Goal: Task Accomplishment & Management: Manage account settings

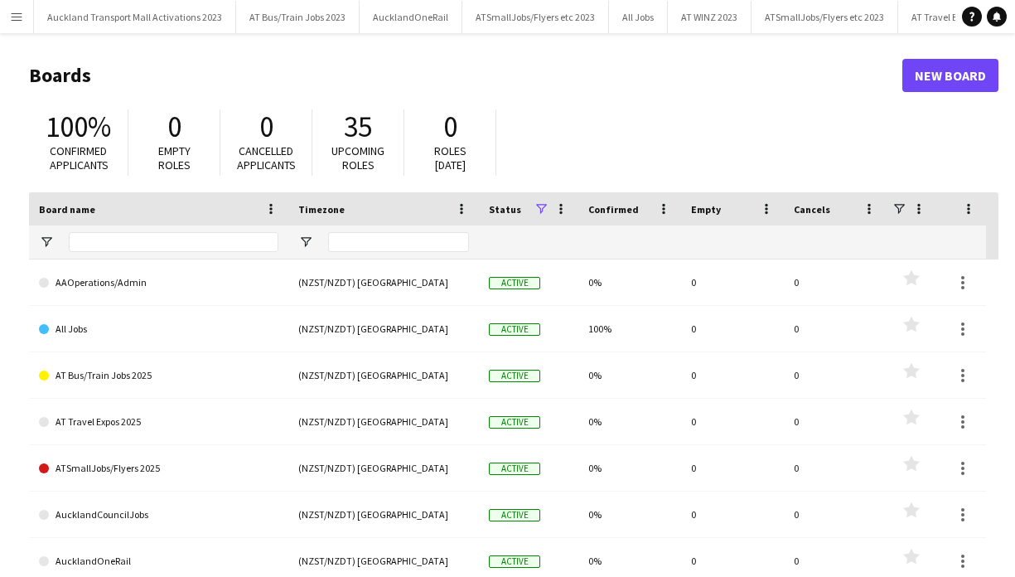
click at [20, 17] on app-icon "Menu" at bounding box center [16, 16] width 13 height 13
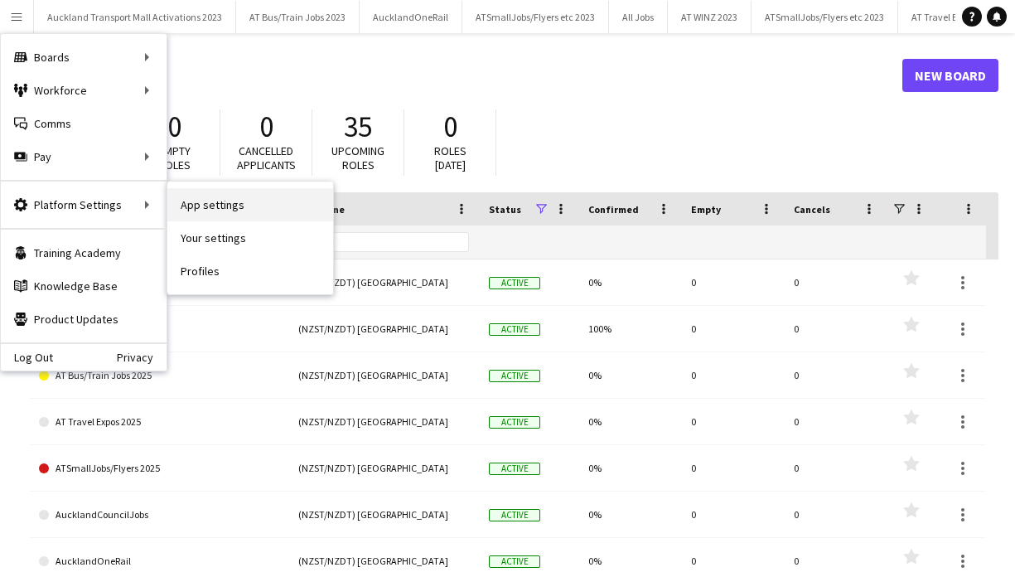
click at [205, 201] on link "App settings" at bounding box center [250, 204] width 166 height 33
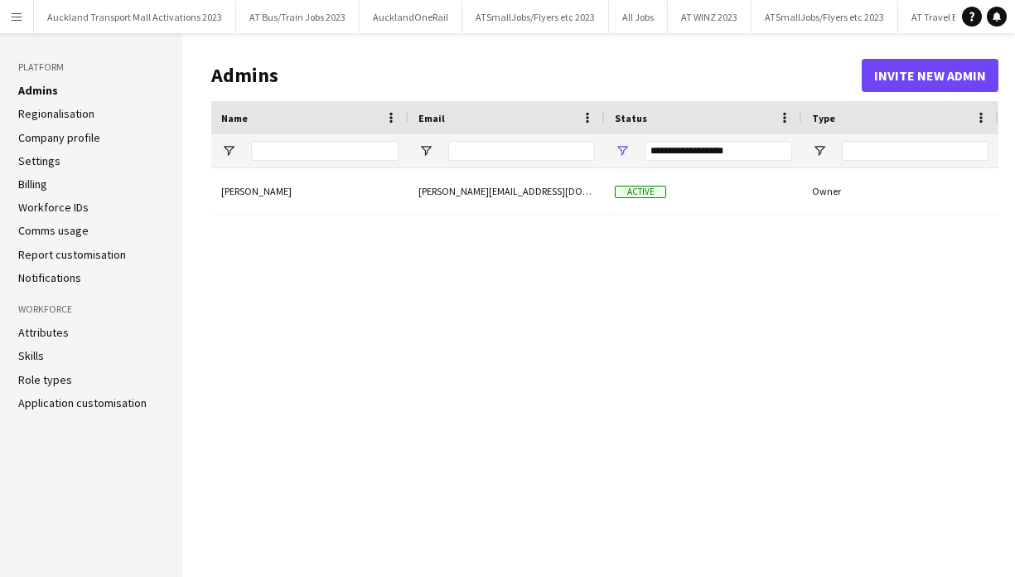
click at [45, 160] on link "Settings" at bounding box center [39, 160] width 42 height 15
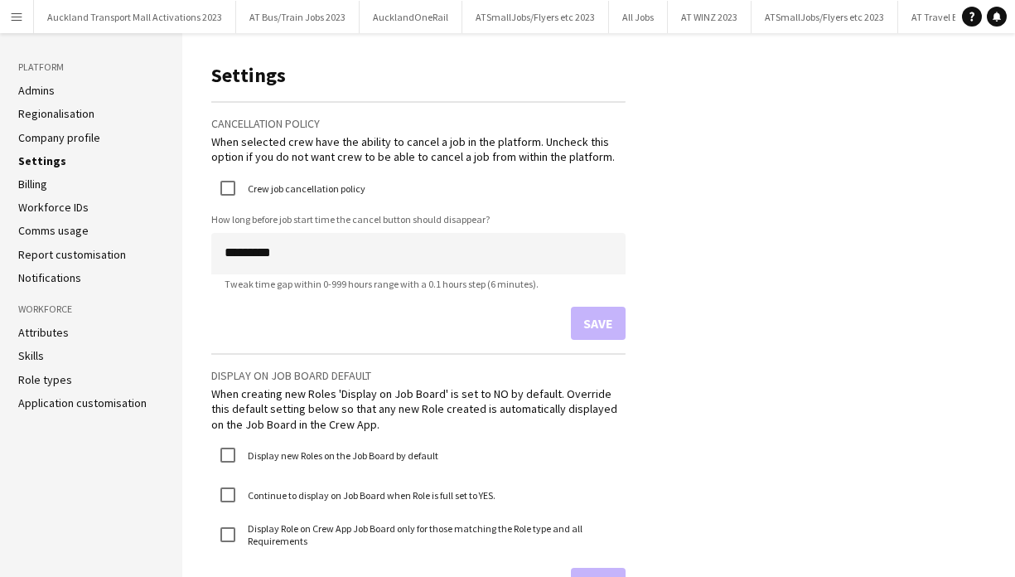
click at [65, 252] on link "Report customisation" at bounding box center [72, 254] width 108 height 15
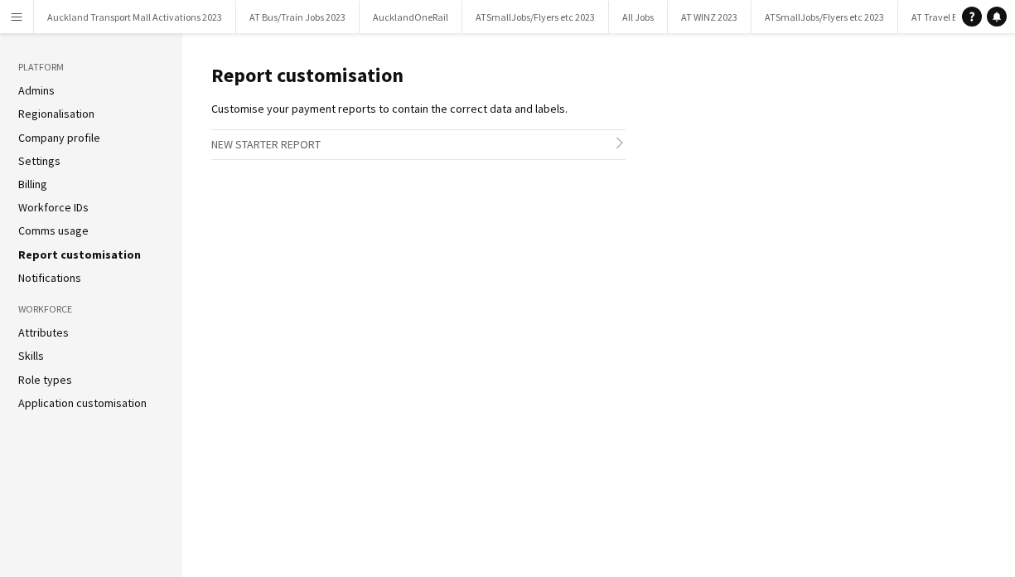
click at [56, 279] on link "Notifications" at bounding box center [49, 277] width 63 height 15
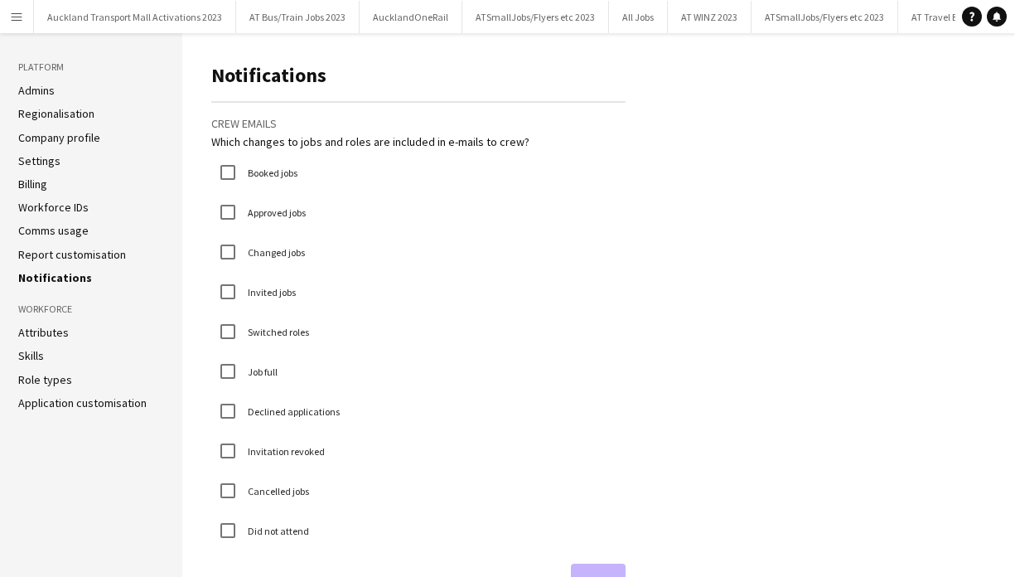
click at [50, 401] on link "Application customisation" at bounding box center [82, 402] width 128 height 15
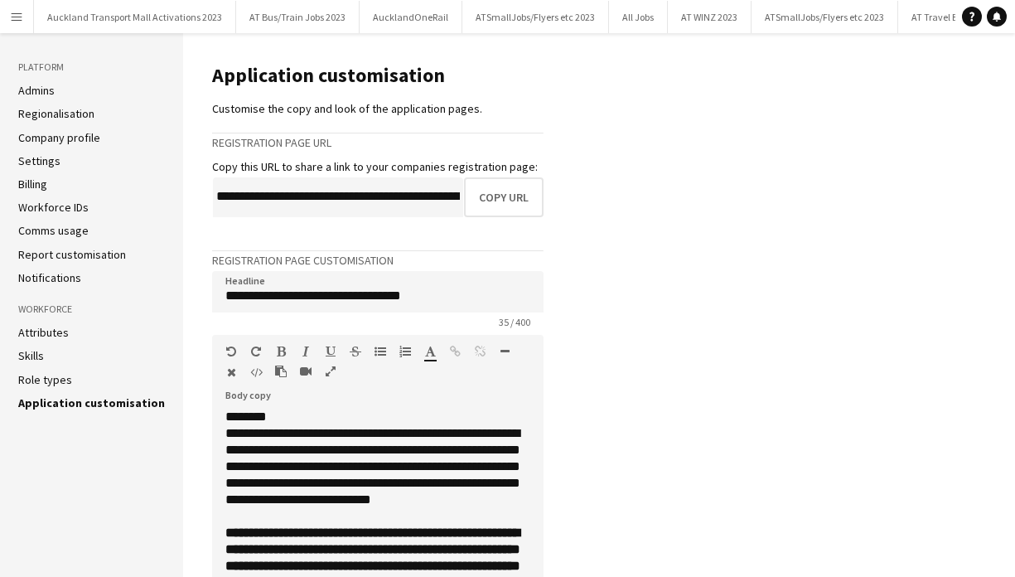
click at [29, 157] on link "Settings" at bounding box center [39, 160] width 42 height 15
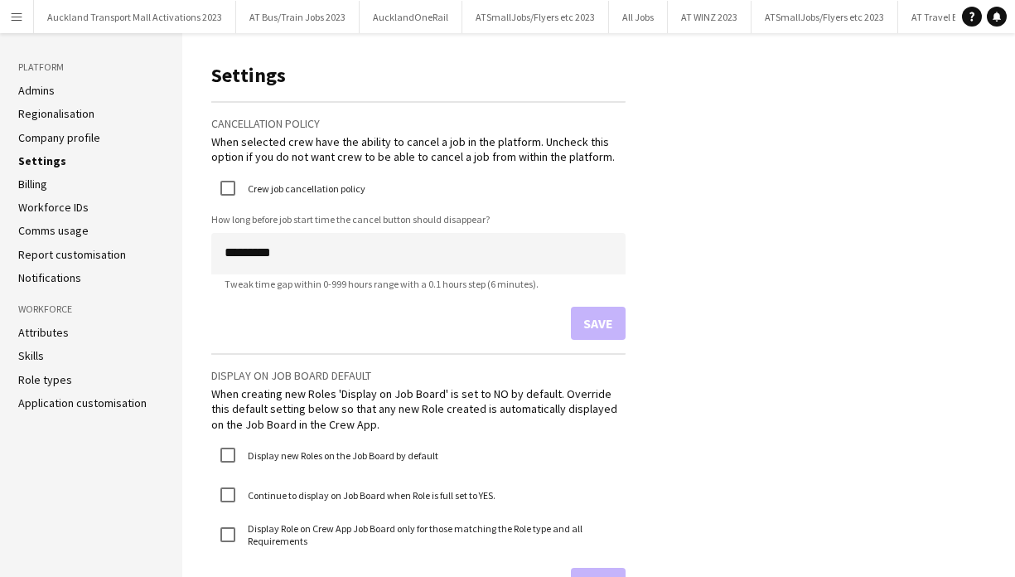
click at [19, 13] on app-icon "Menu" at bounding box center [16, 16] width 13 height 13
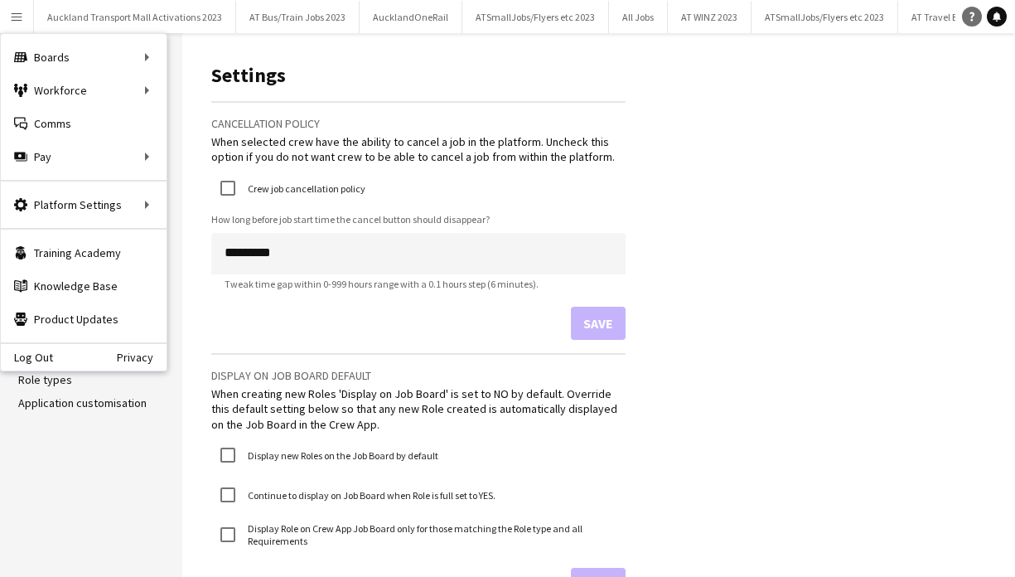
click at [972, 17] on icon at bounding box center [972, 16] width 5 height 9
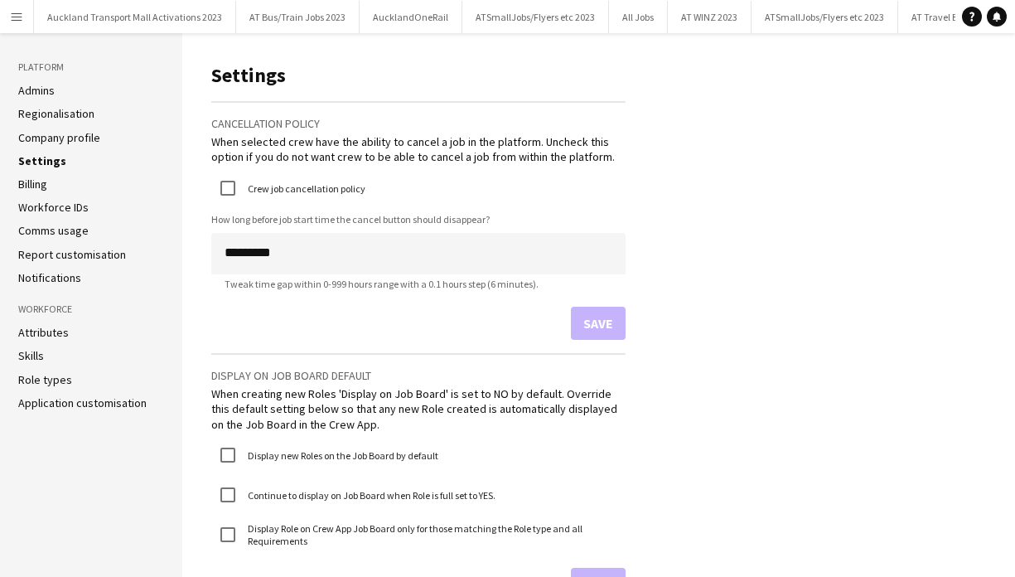
click at [20, 15] on app-icon "Menu" at bounding box center [16, 16] width 13 height 13
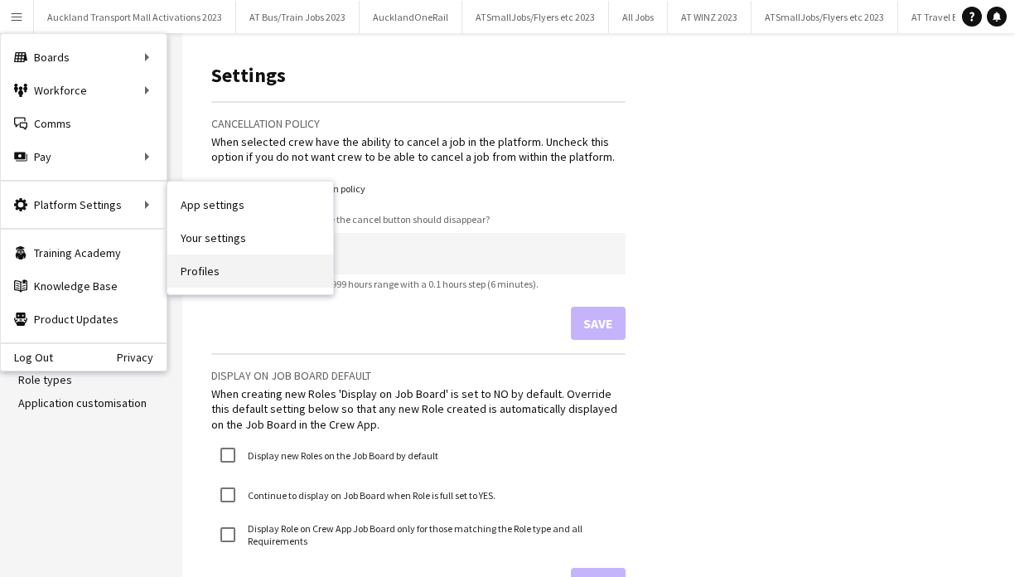
click at [219, 269] on link "Profiles" at bounding box center [250, 270] width 166 height 33
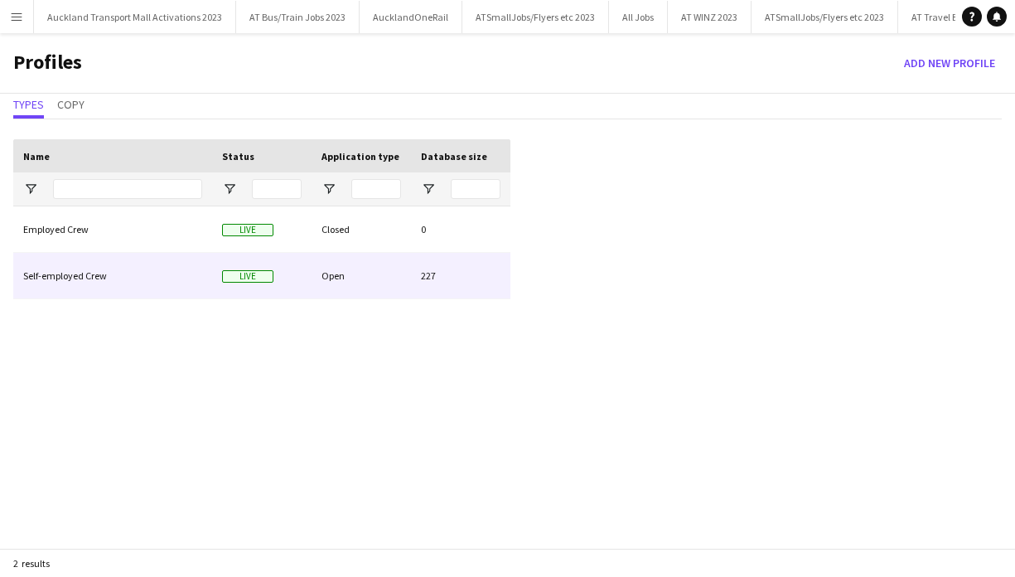
click at [159, 274] on div "Self-employed Crew" at bounding box center [112, 276] width 199 height 46
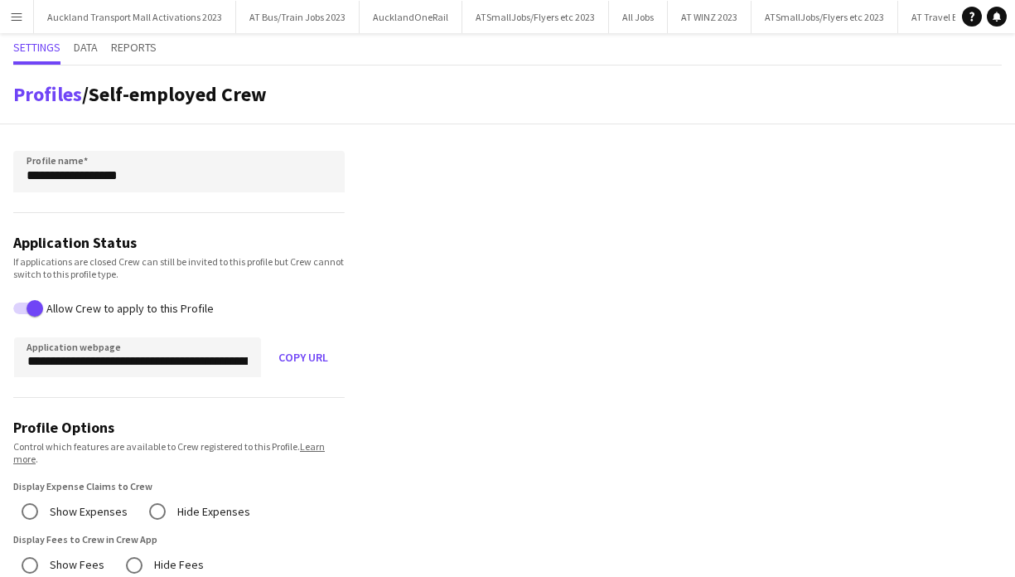
click at [573, 68] on div "Profiles / Self-employed Crew" at bounding box center [507, 94] width 1015 height 59
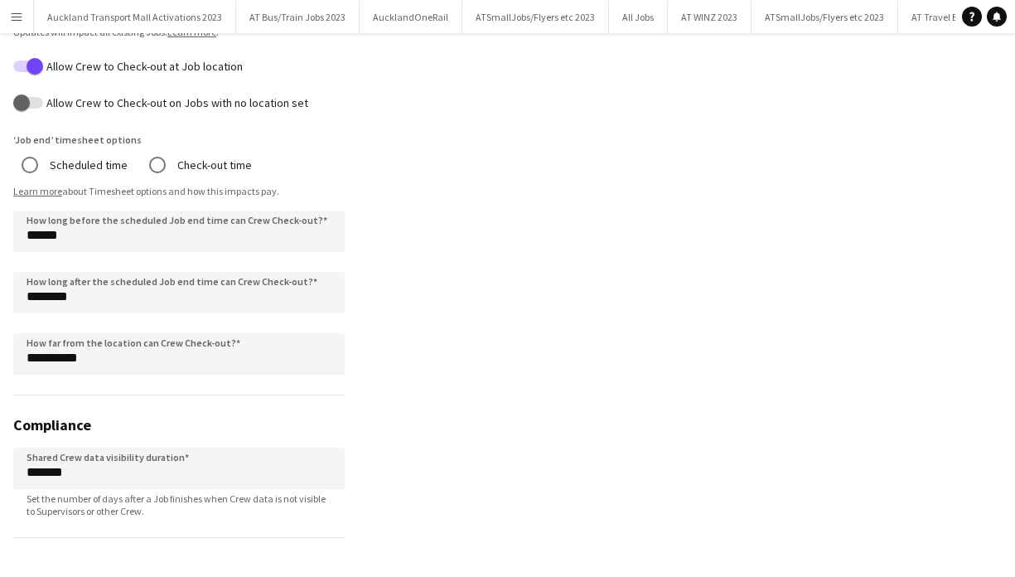
scroll to position [1060, 0]
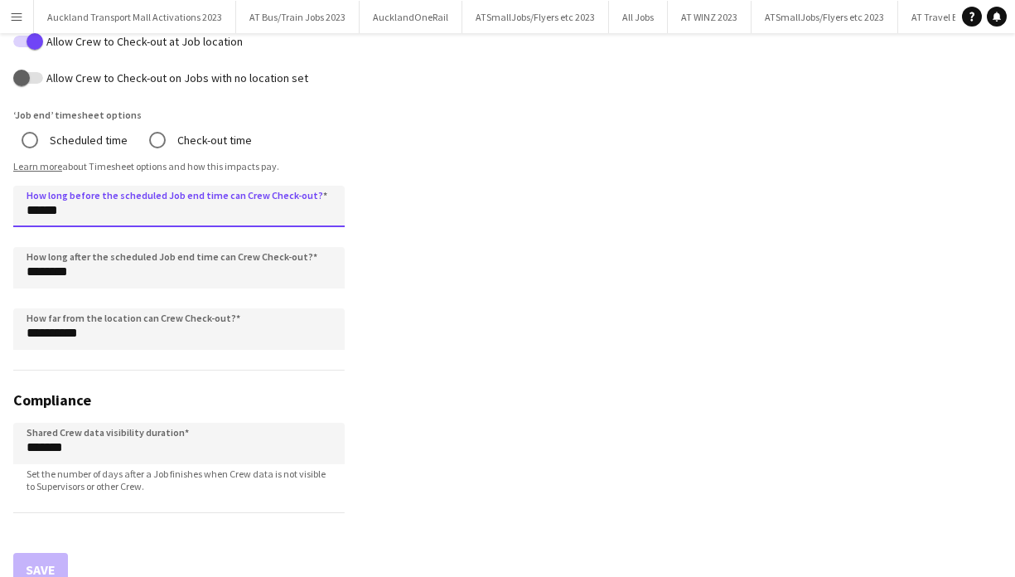
click at [29, 212] on input "******" at bounding box center [179, 206] width 332 height 41
click at [32, 209] on input "******" at bounding box center [179, 206] width 332 height 41
type input "******"
click at [47, 555] on button "Save" at bounding box center [40, 569] width 55 height 33
